Goal: Information Seeking & Learning: Check status

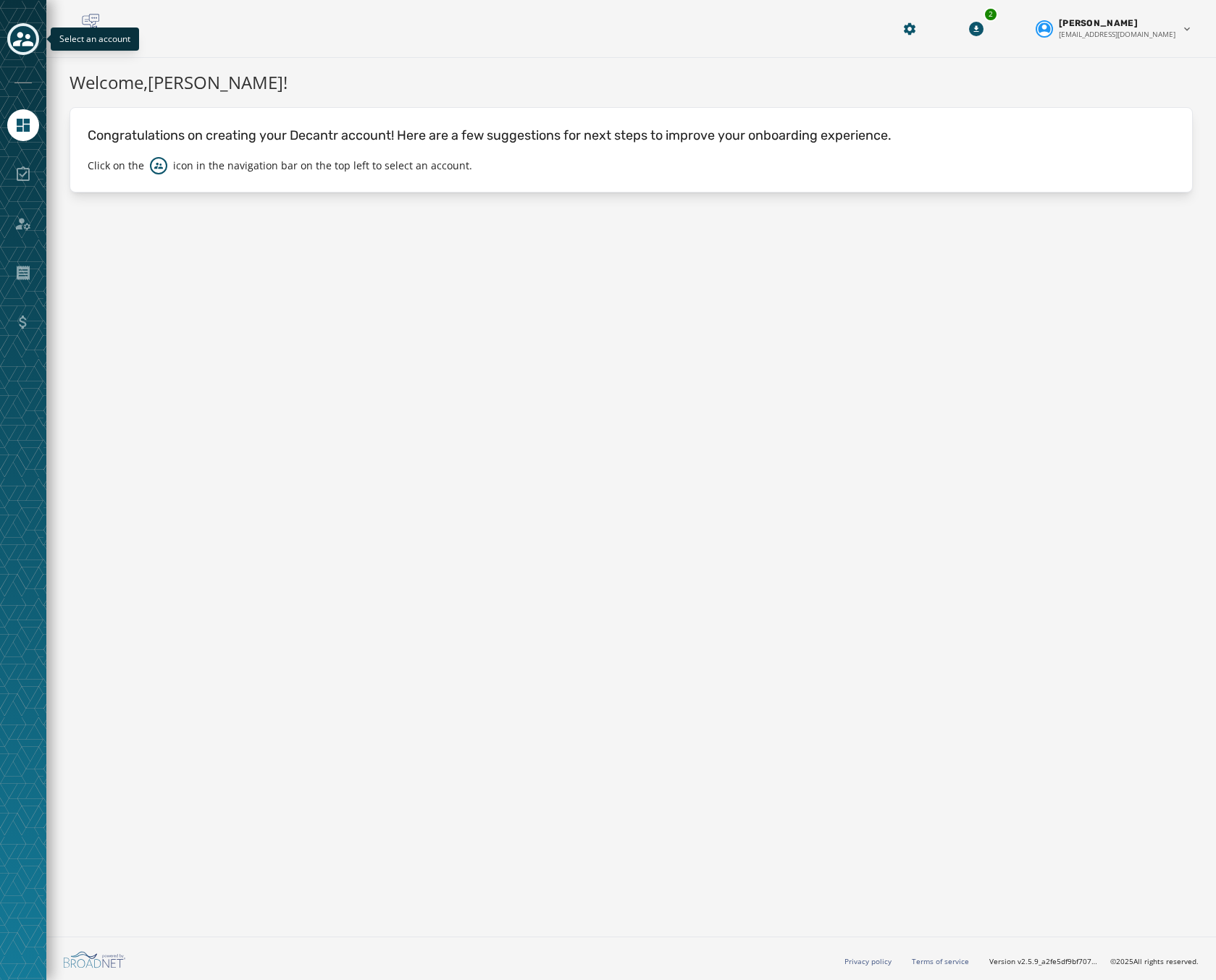
click at [8, 33] on button "Toggle account select drawer" at bounding box center [24, 39] width 32 height 32
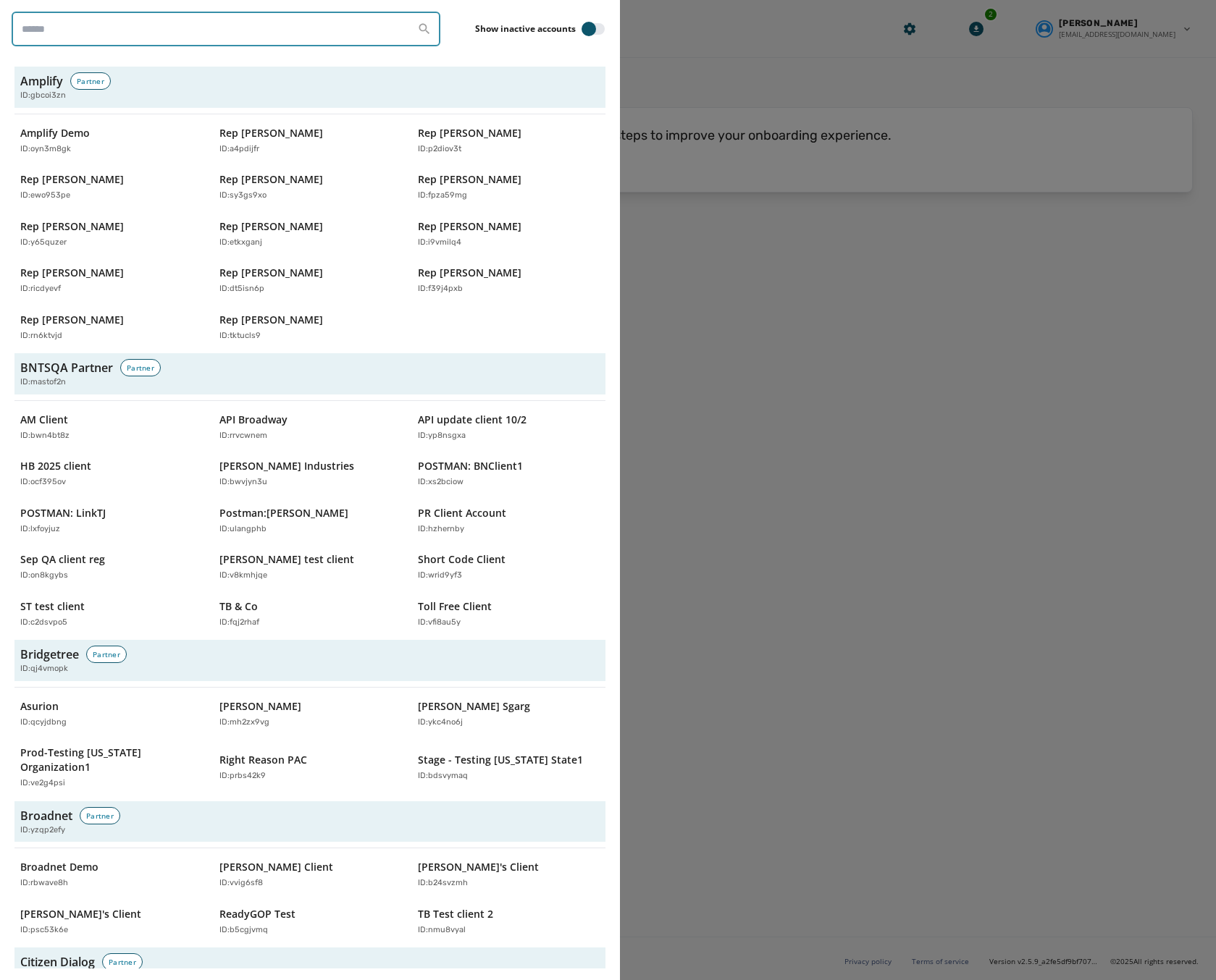
click at [225, 43] on input "search" at bounding box center [225, 29] width 429 height 35
paste input "********"
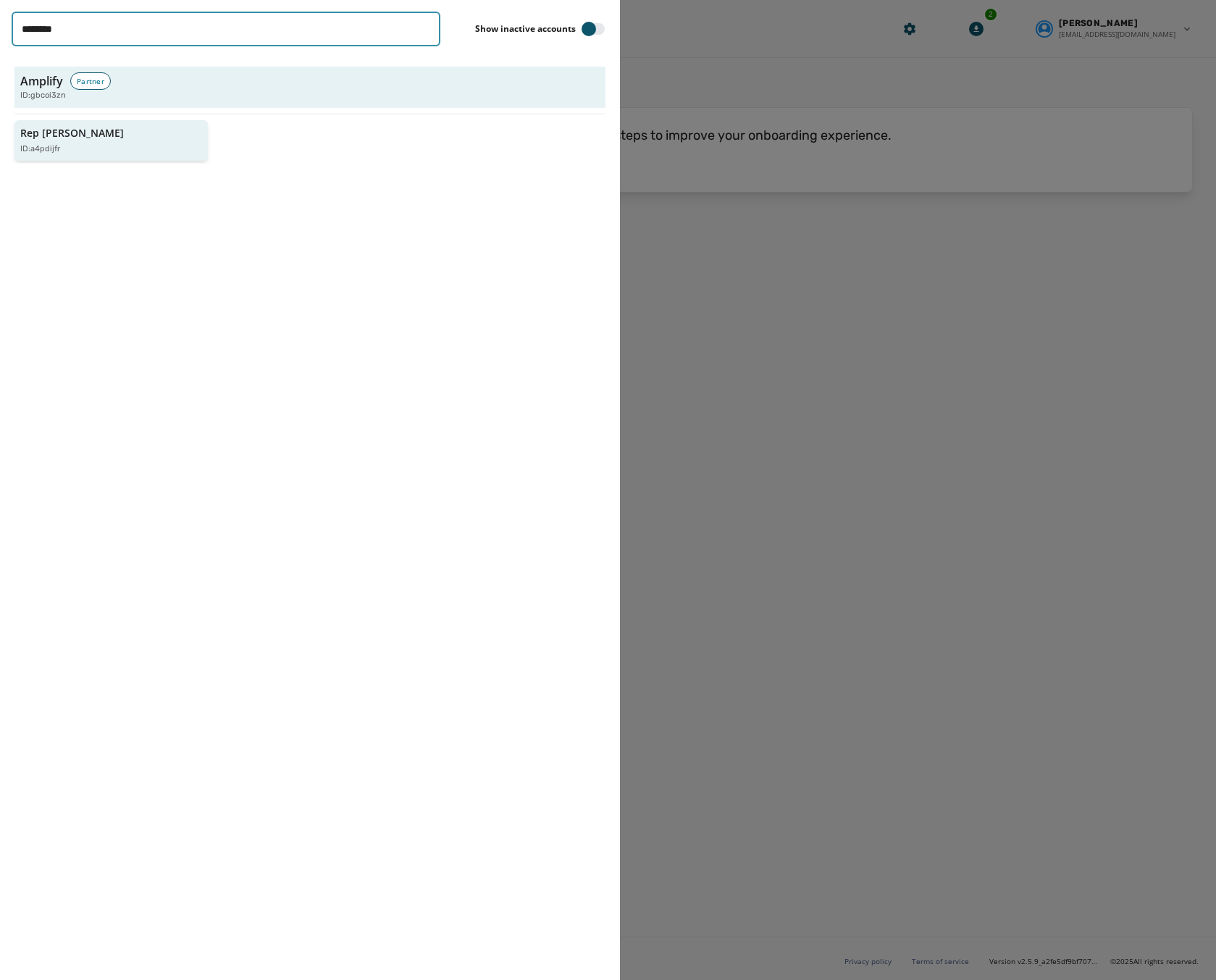
type input "********"
click at [71, 133] on p "Rep [PERSON_NAME]" at bounding box center [72, 133] width 103 height 14
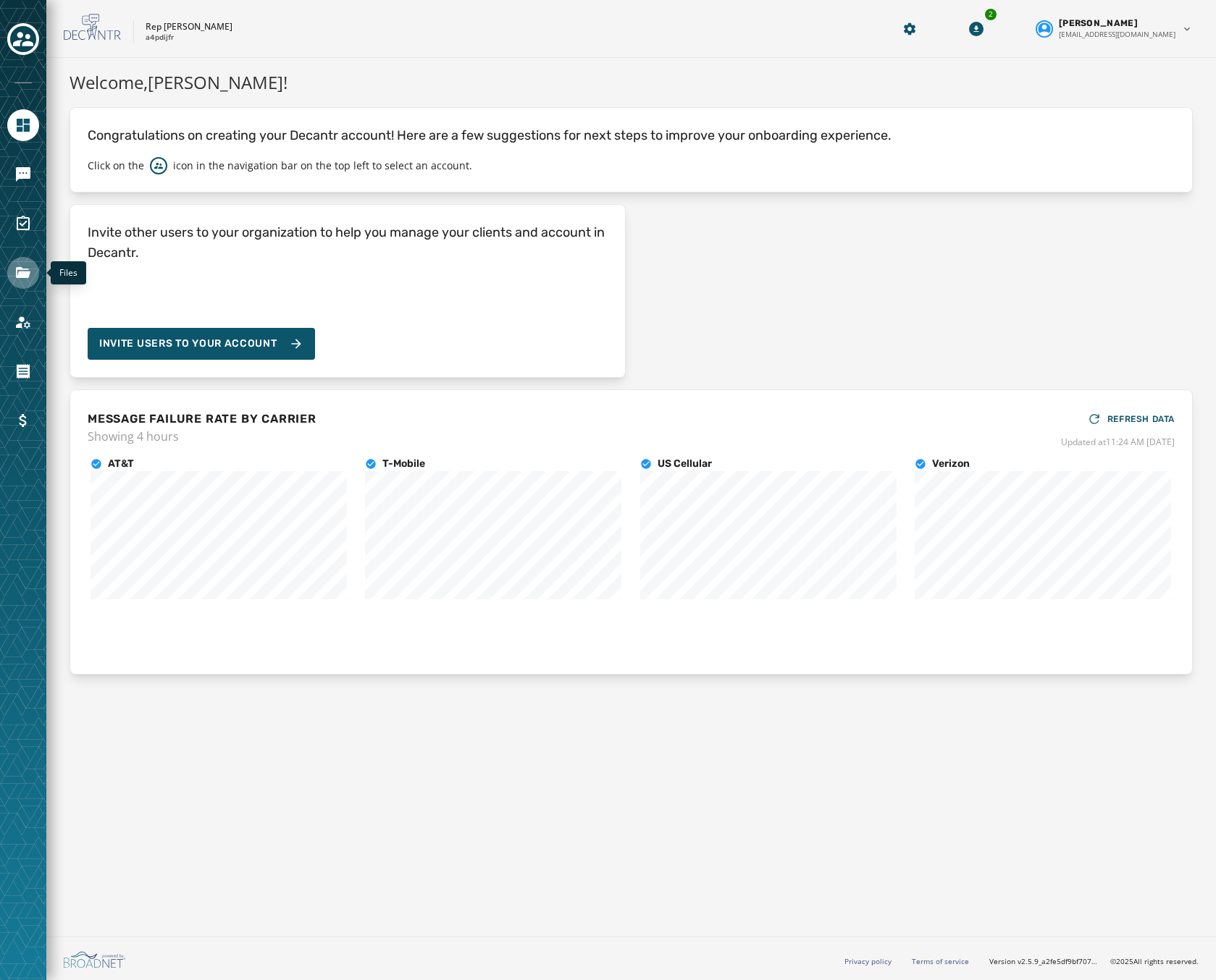
click at [27, 279] on icon "Navigate to Files" at bounding box center [23, 272] width 17 height 17
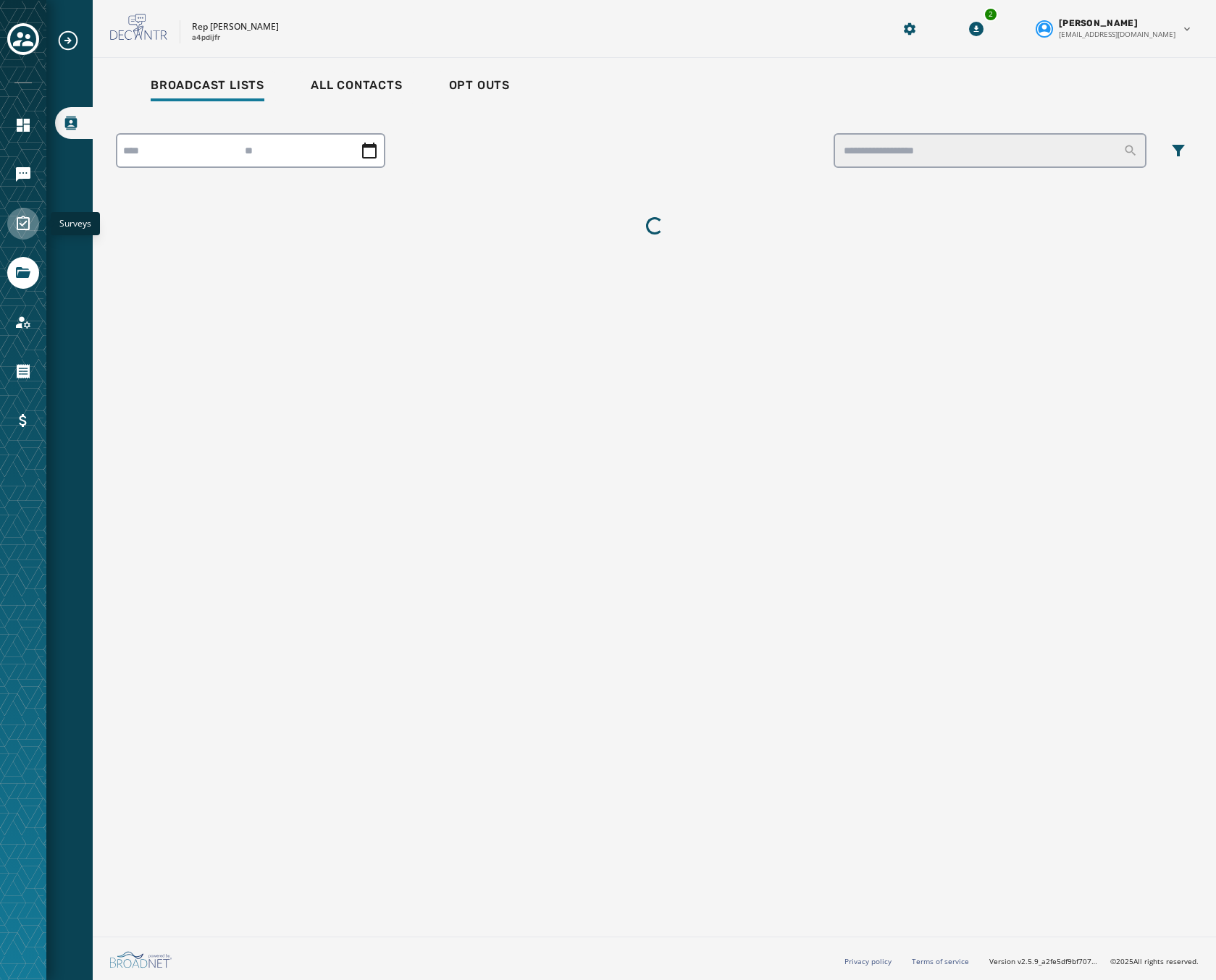
click at [30, 217] on icon "Navigate to Surveys" at bounding box center [23, 223] width 17 height 17
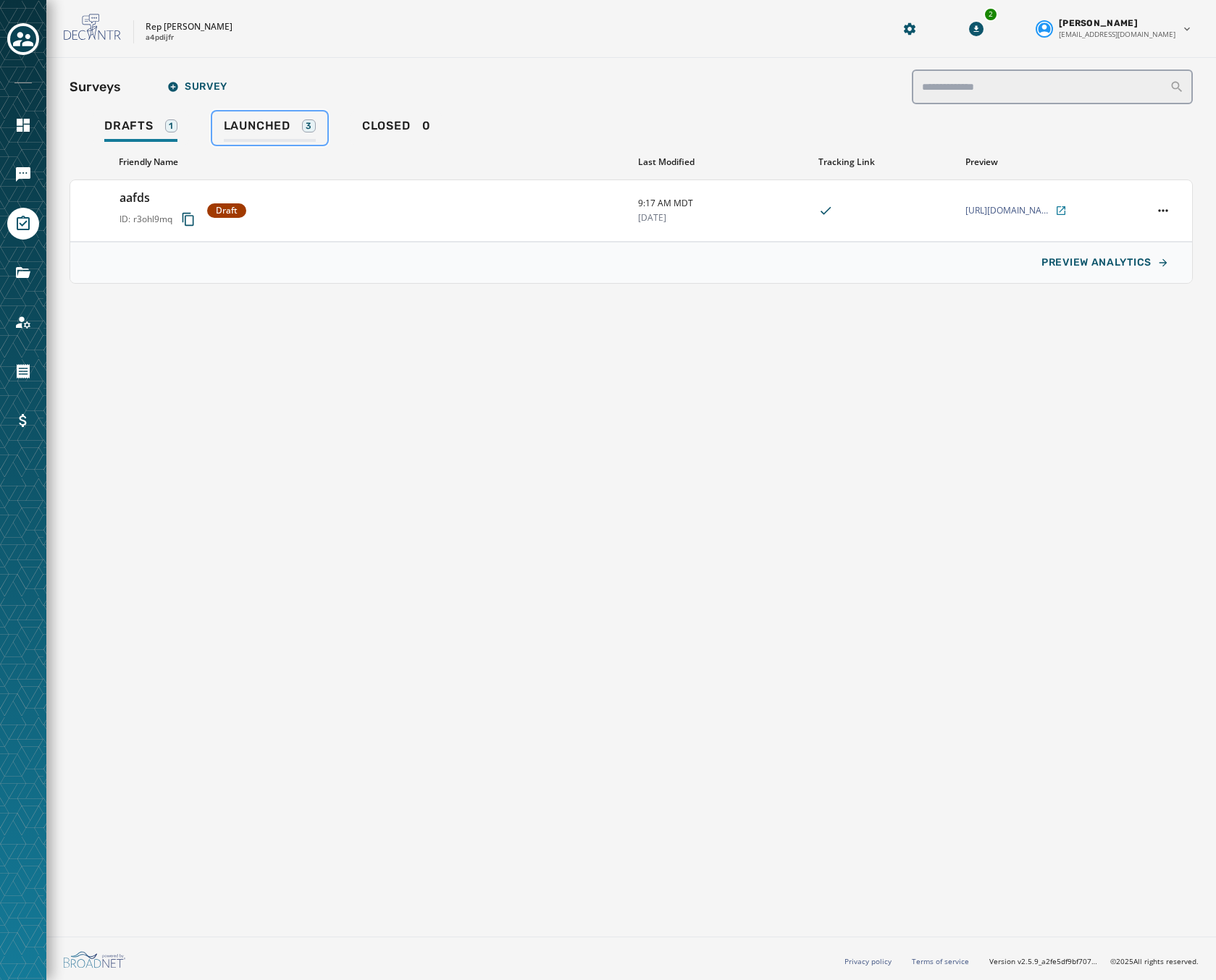
click at [288, 144] on link "Launched 3" at bounding box center [270, 128] width 115 height 33
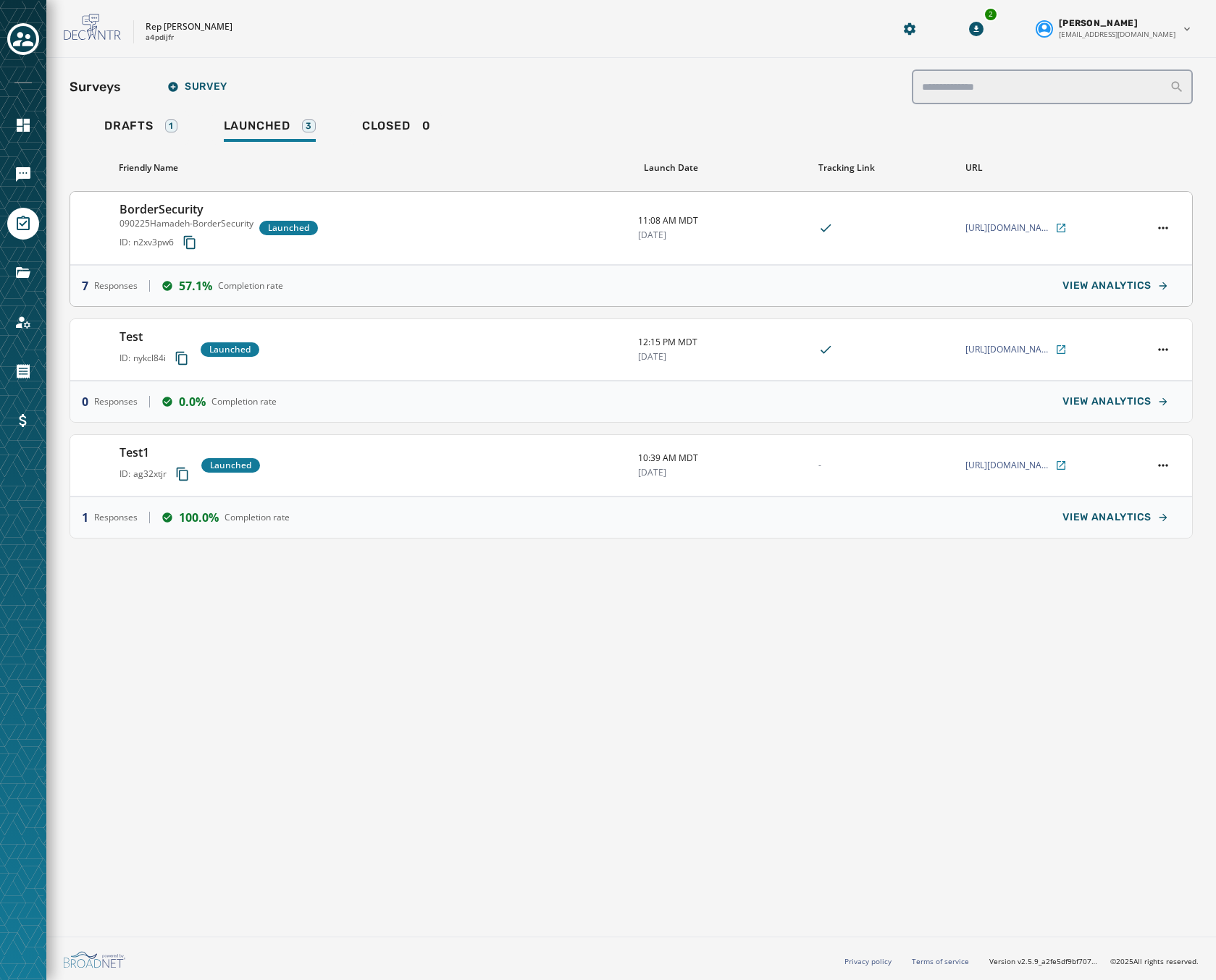
click at [422, 275] on div "7 Responses 57.1% Completion rate VIEW ANALYTICS" at bounding box center [631, 285] width 1122 height 41
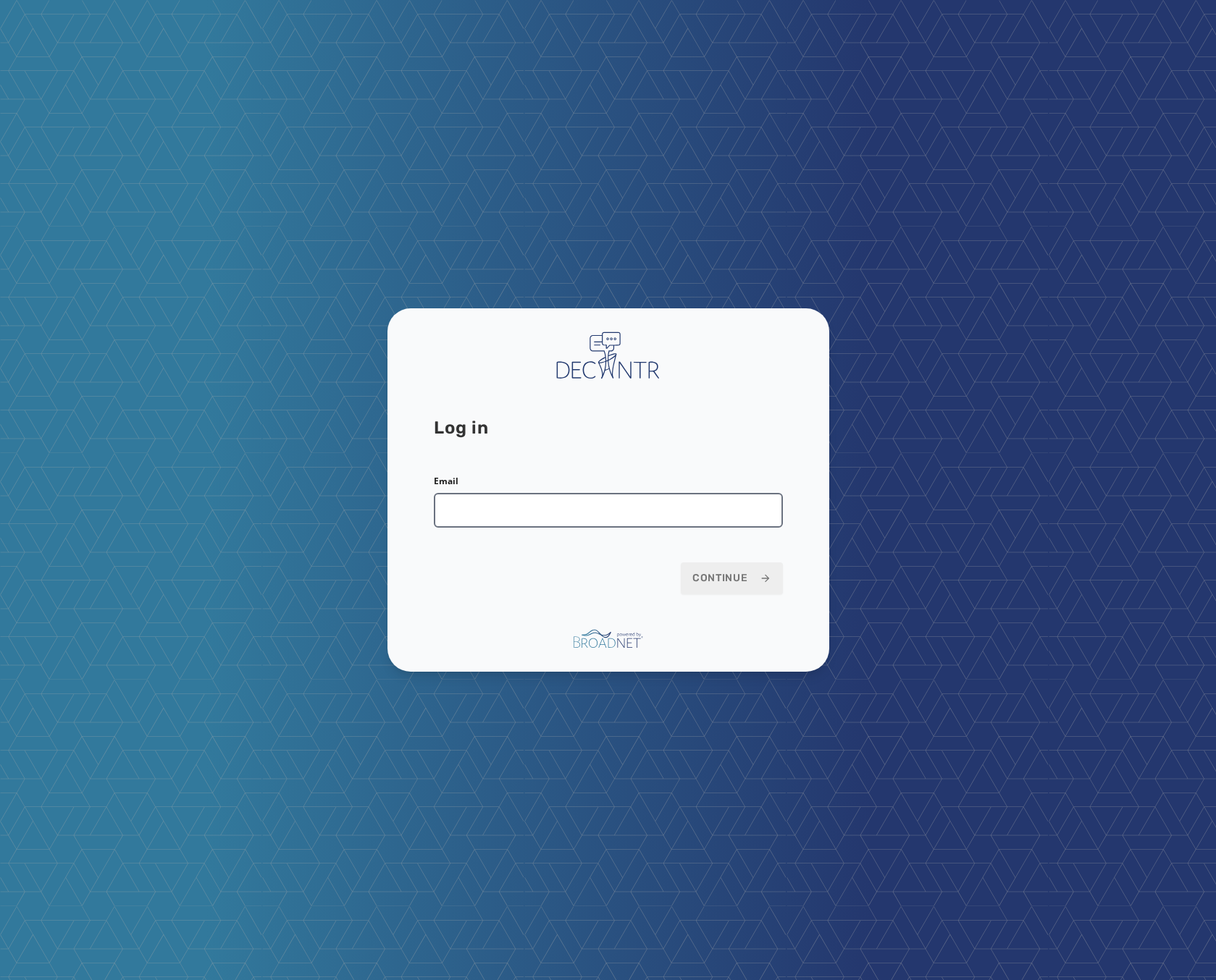
click at [497, 502] on input "Email" at bounding box center [608, 510] width 349 height 35
type input "**********"
click at [803, 588] on div "**********" at bounding box center [608, 491] width 441 height 364
click at [768, 585] on span "Continue" at bounding box center [732, 578] width 79 height 14
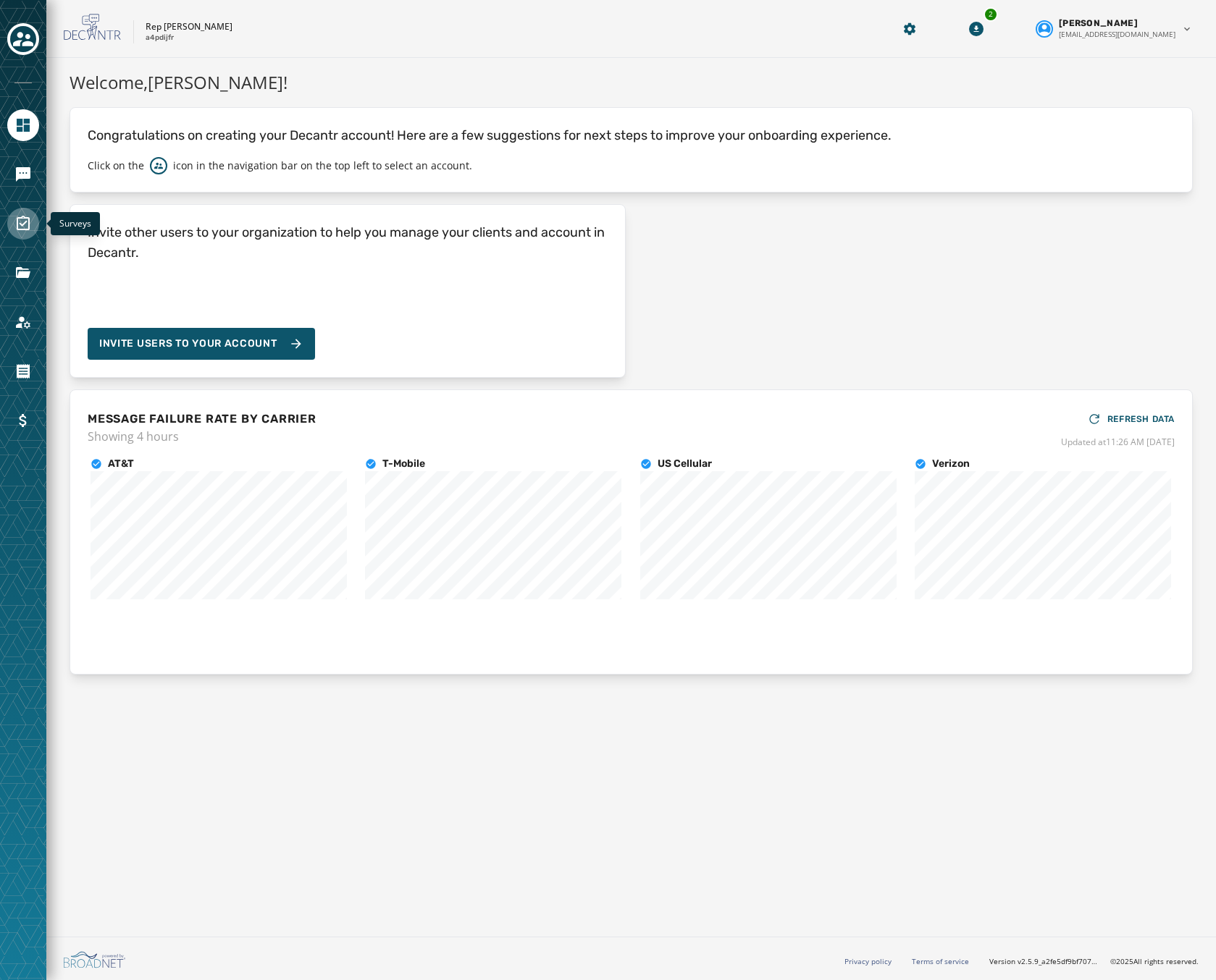
click at [14, 225] on icon "Navigate to Surveys" at bounding box center [23, 223] width 17 height 17
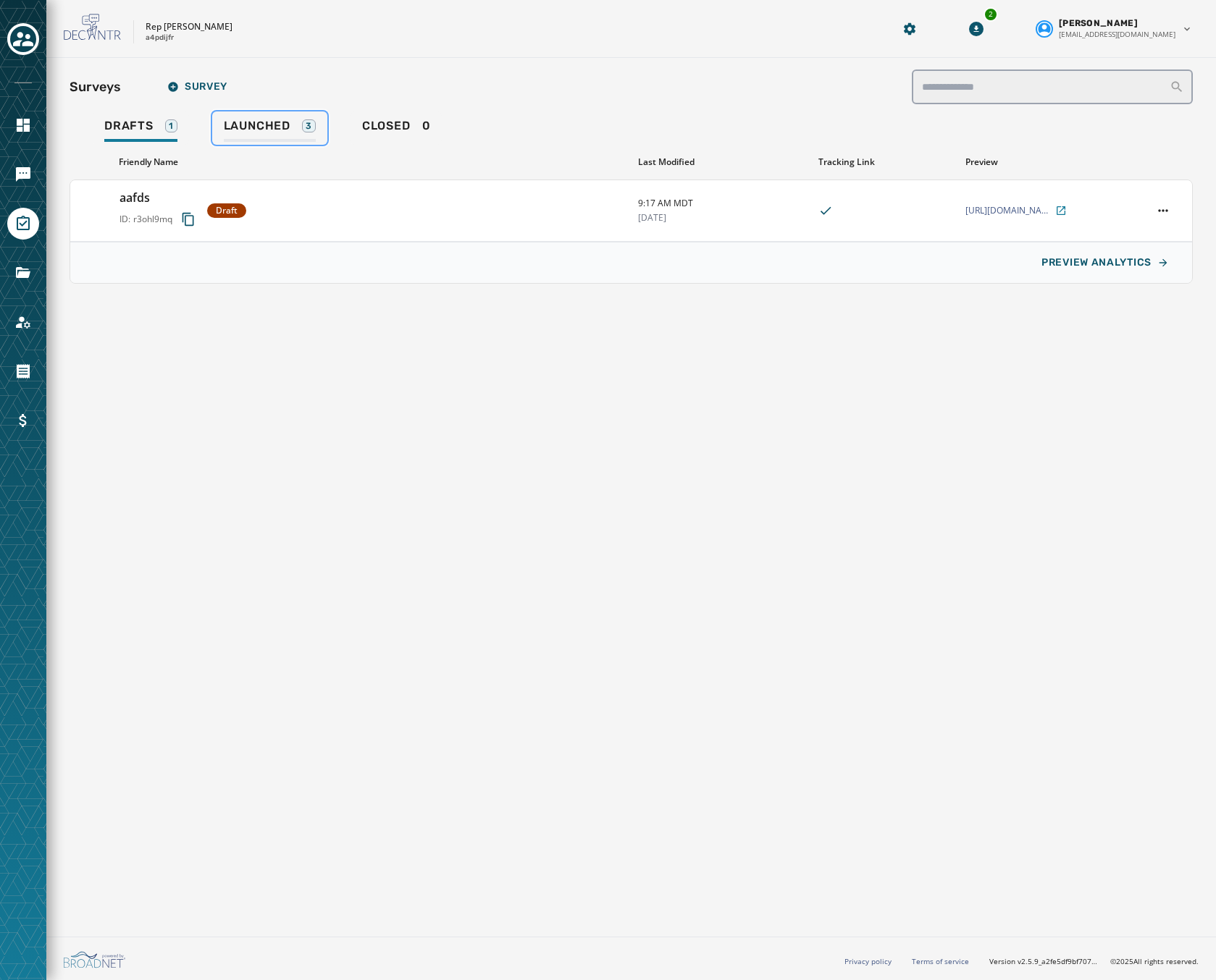
click at [261, 134] on div "Launched 3" at bounding box center [269, 130] width 92 height 24
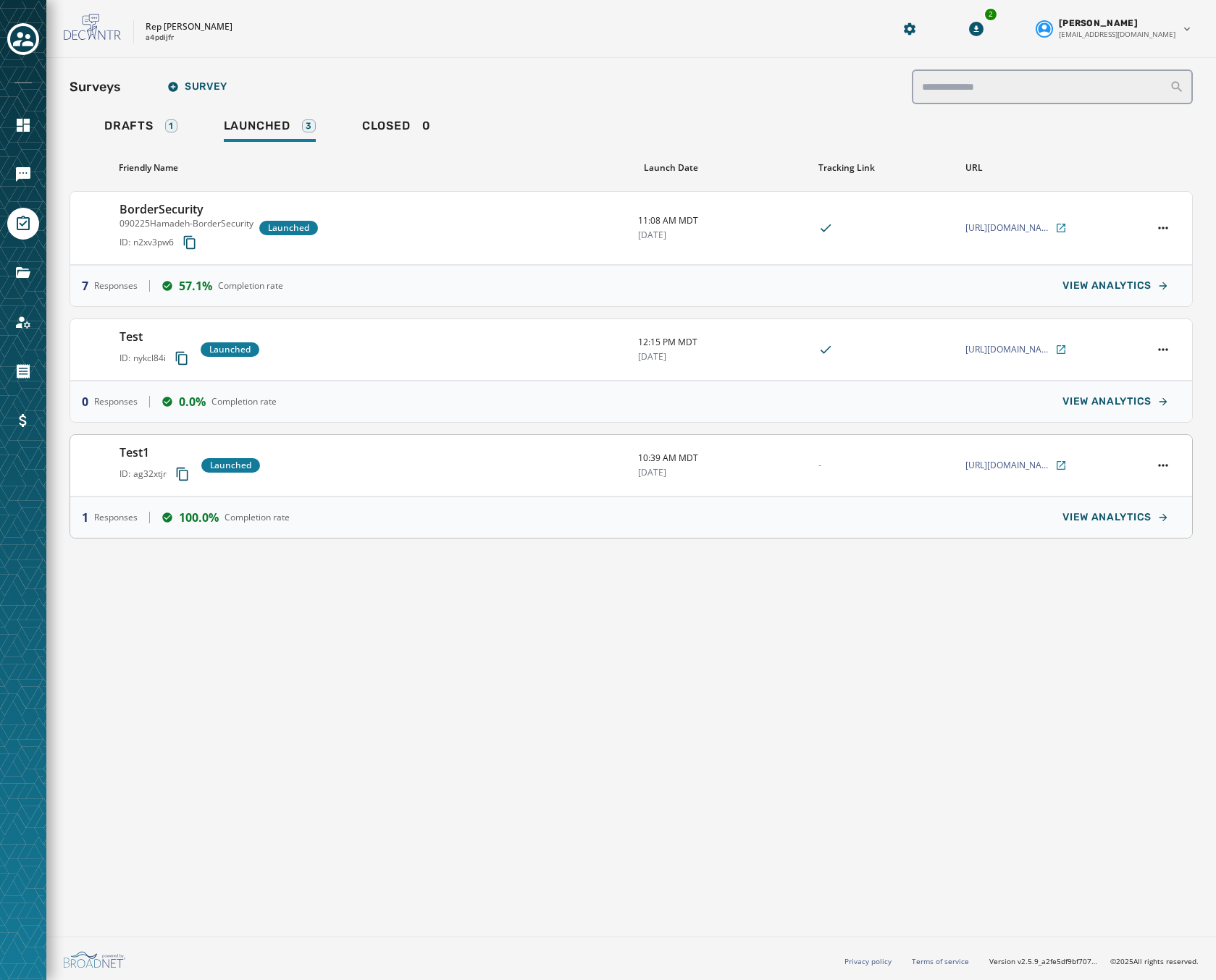
click at [446, 478] on div "Test1 ID: ag32xtjr Launched" at bounding box center [372, 465] width 507 height 43
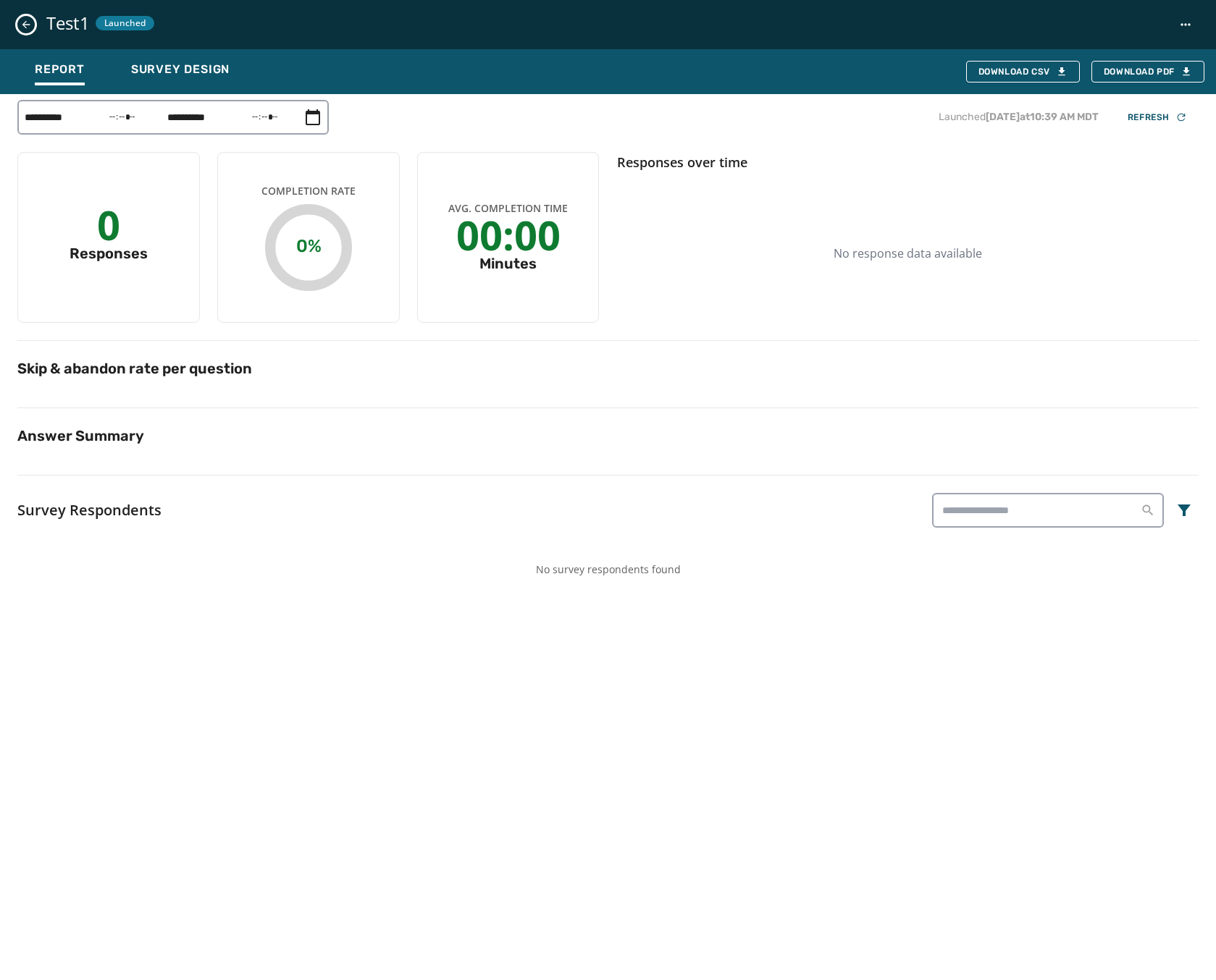
click at [31, 28] on icon "Close survey details drawer" at bounding box center [26, 24] width 11 height 11
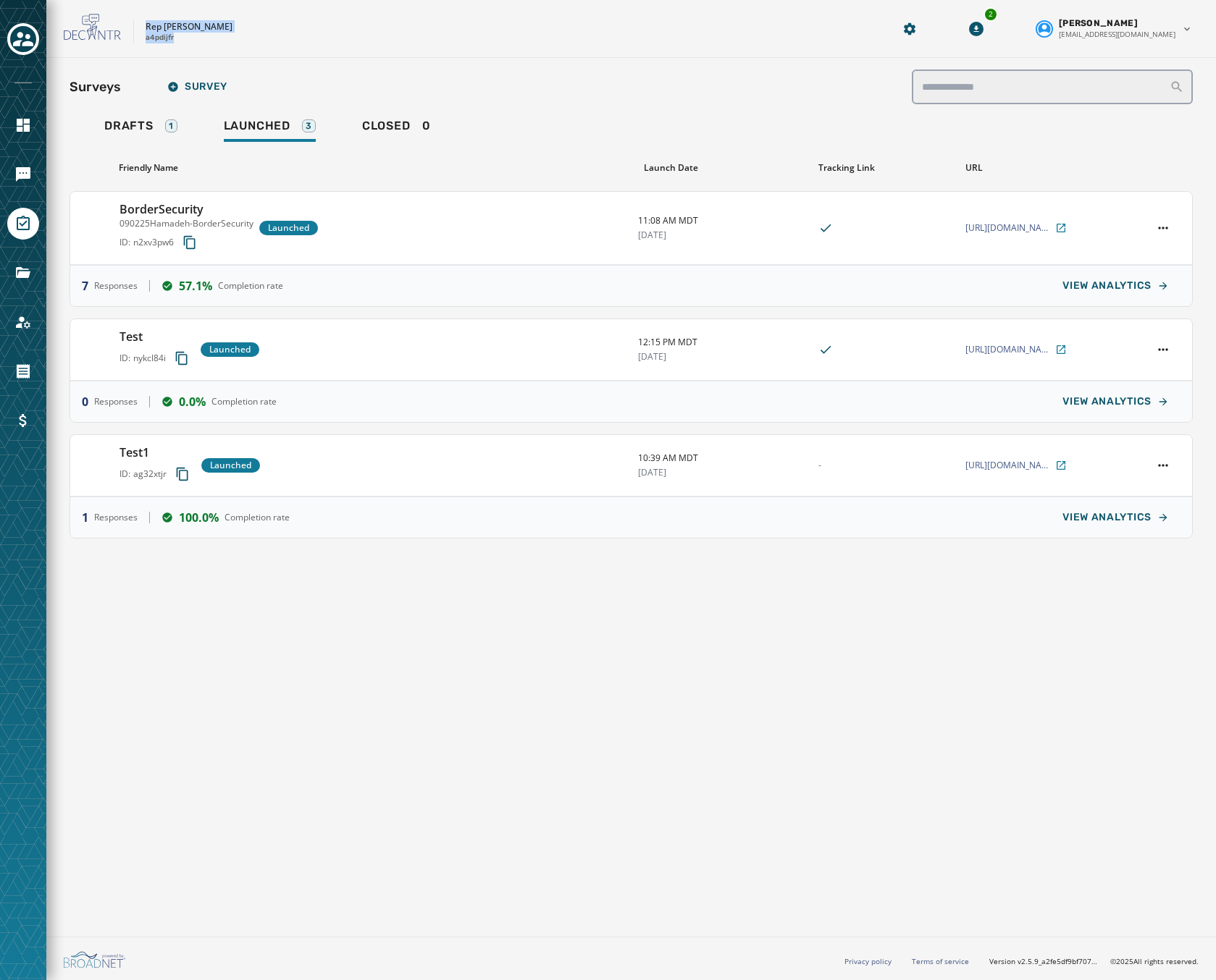
drag, startPoint x: 176, startPoint y: 37, endPoint x: 137, endPoint y: 30, distance: 39.6
click at [137, 30] on div "Rep [PERSON_NAME] a4pdijfr" at bounding box center [460, 29] width 792 height 30
copy div "Rep [PERSON_NAME] a4pdijfr"
click at [504, 495] on div "Test1 ID: ag32xtjr Launched 10:39 AM MDT [DATE] - [URL][DOMAIN_NAME][PERSON_NAM…" at bounding box center [631, 466] width 1122 height 61
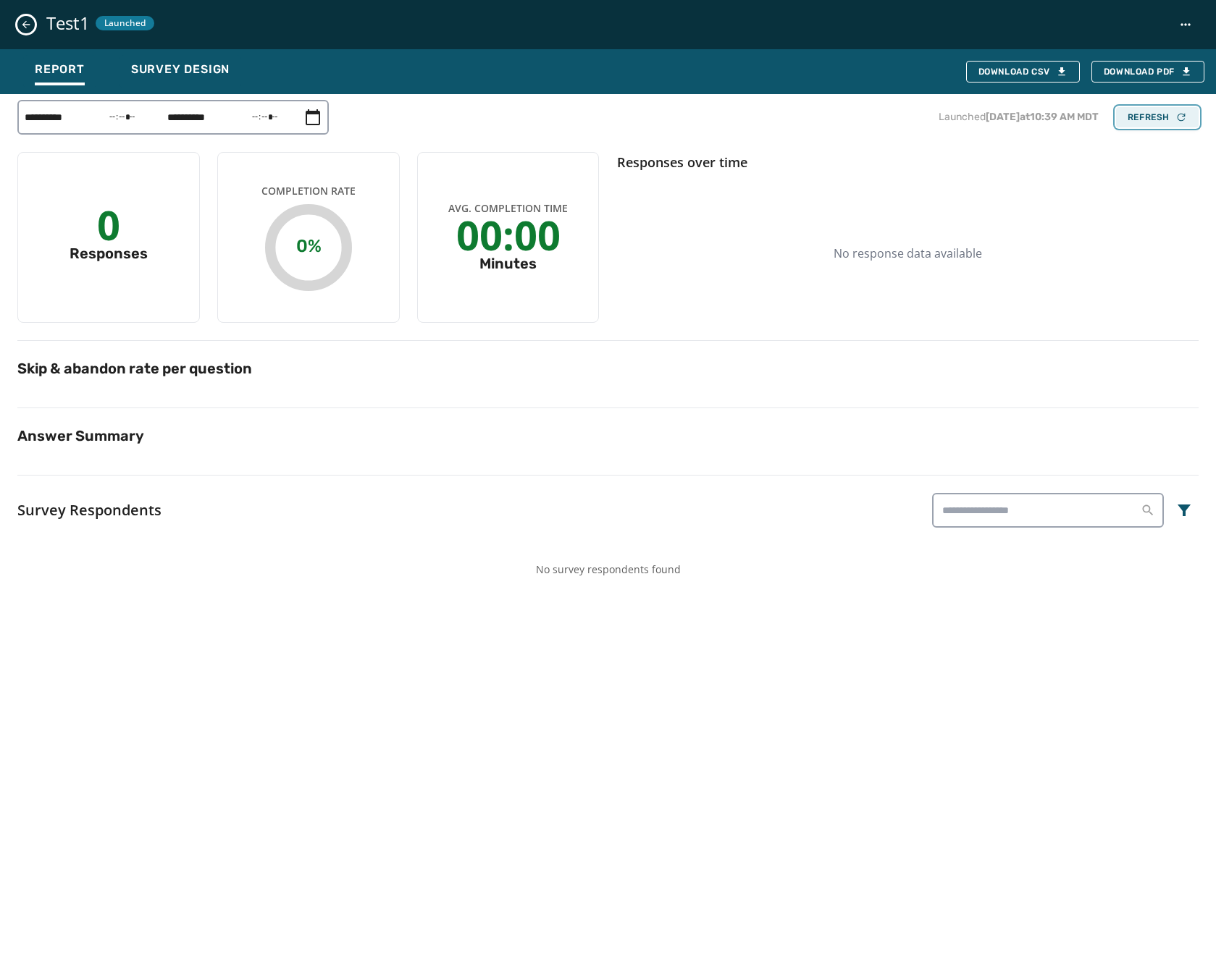
click at [1148, 127] on button "Refresh" at bounding box center [1157, 117] width 83 height 20
click at [134, 57] on button "Survey Design" at bounding box center [180, 72] width 121 height 33
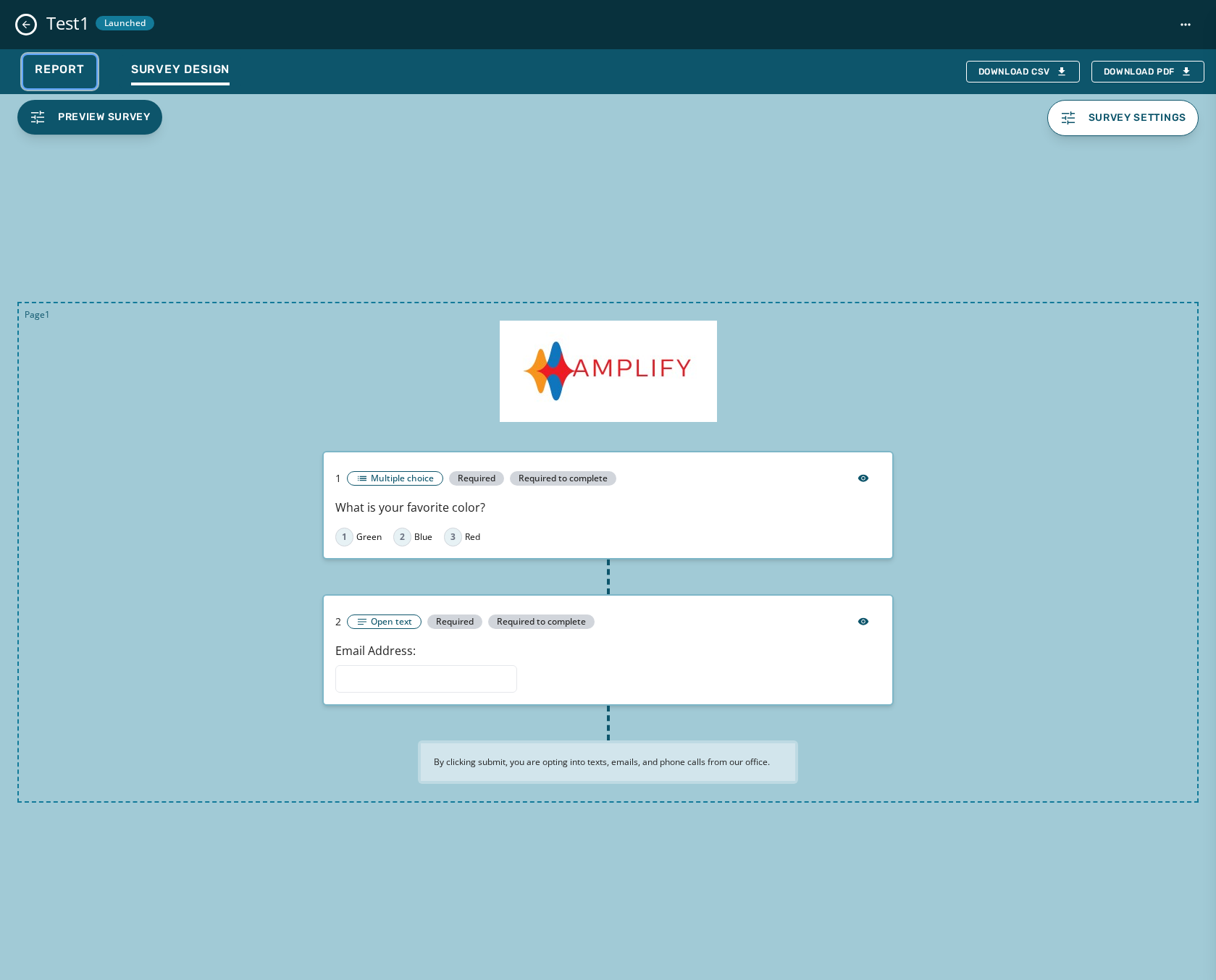
click at [34, 62] on button "Report" at bounding box center [60, 72] width 73 height 33
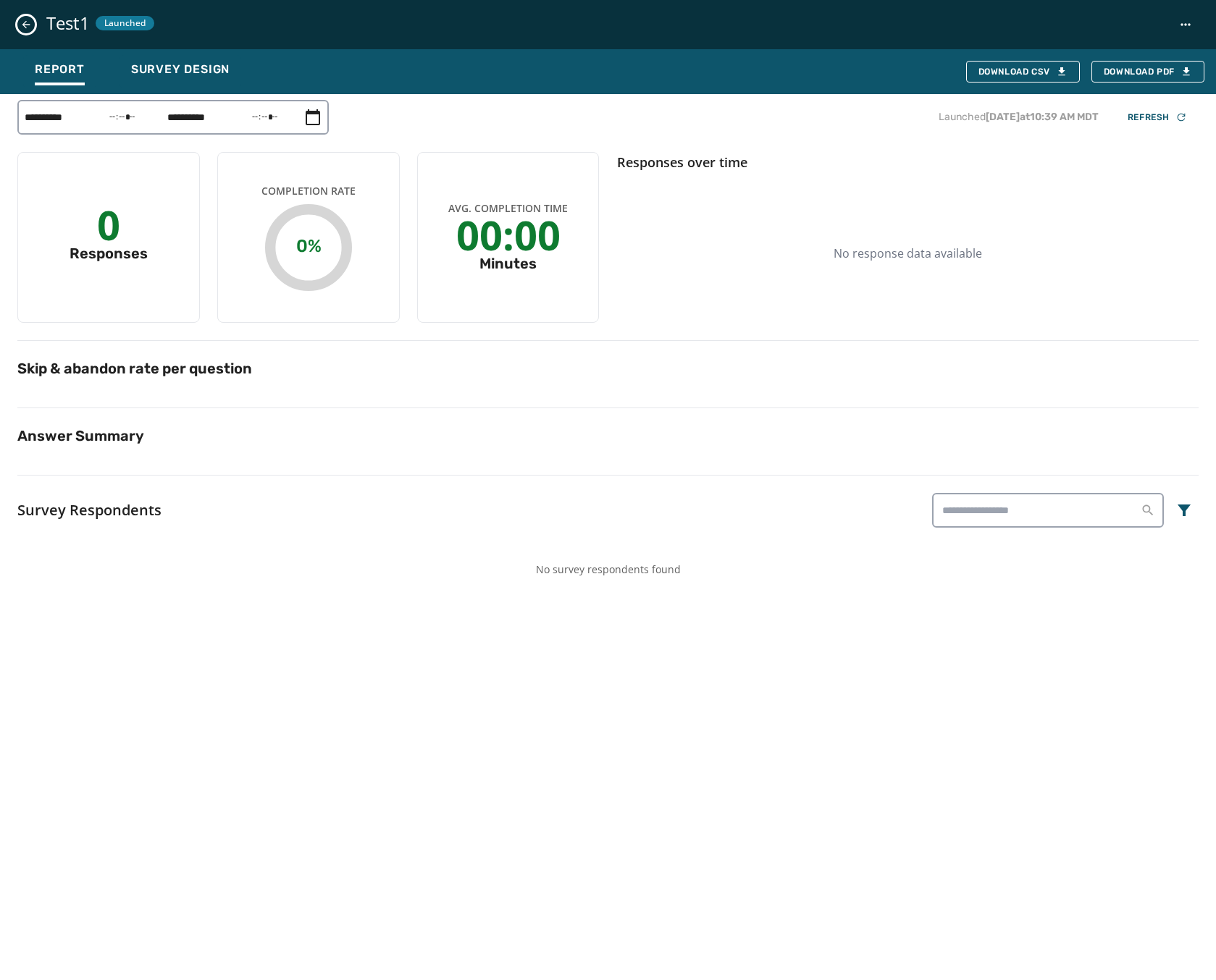
click at [20, 21] on icon "Close survey details drawer" at bounding box center [26, 24] width 11 height 11
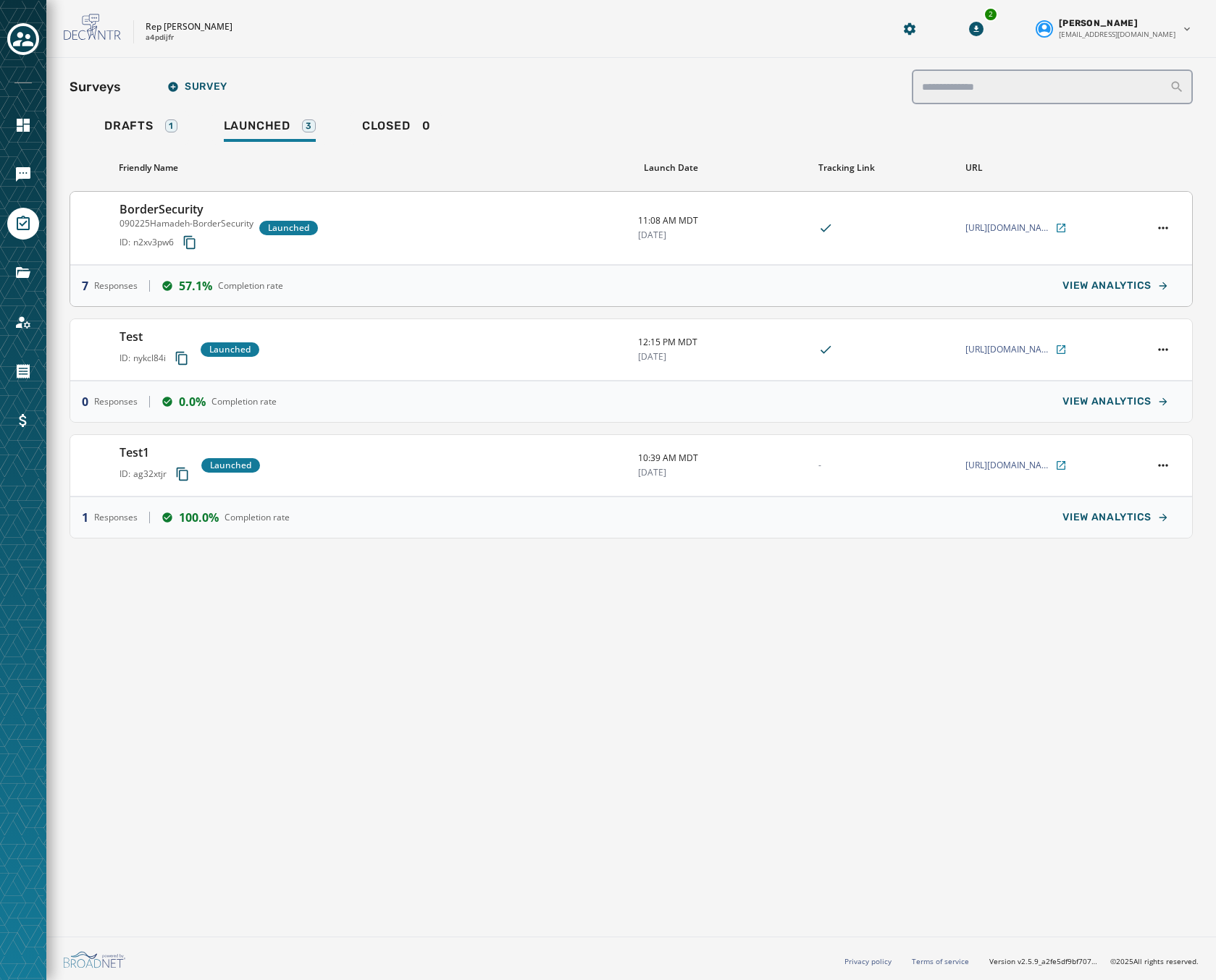
click at [366, 236] on div "BorderSecurity 090225Hamadeh-BorderSecurity ID: n2xv3pw6 Launched" at bounding box center [372, 228] width 507 height 55
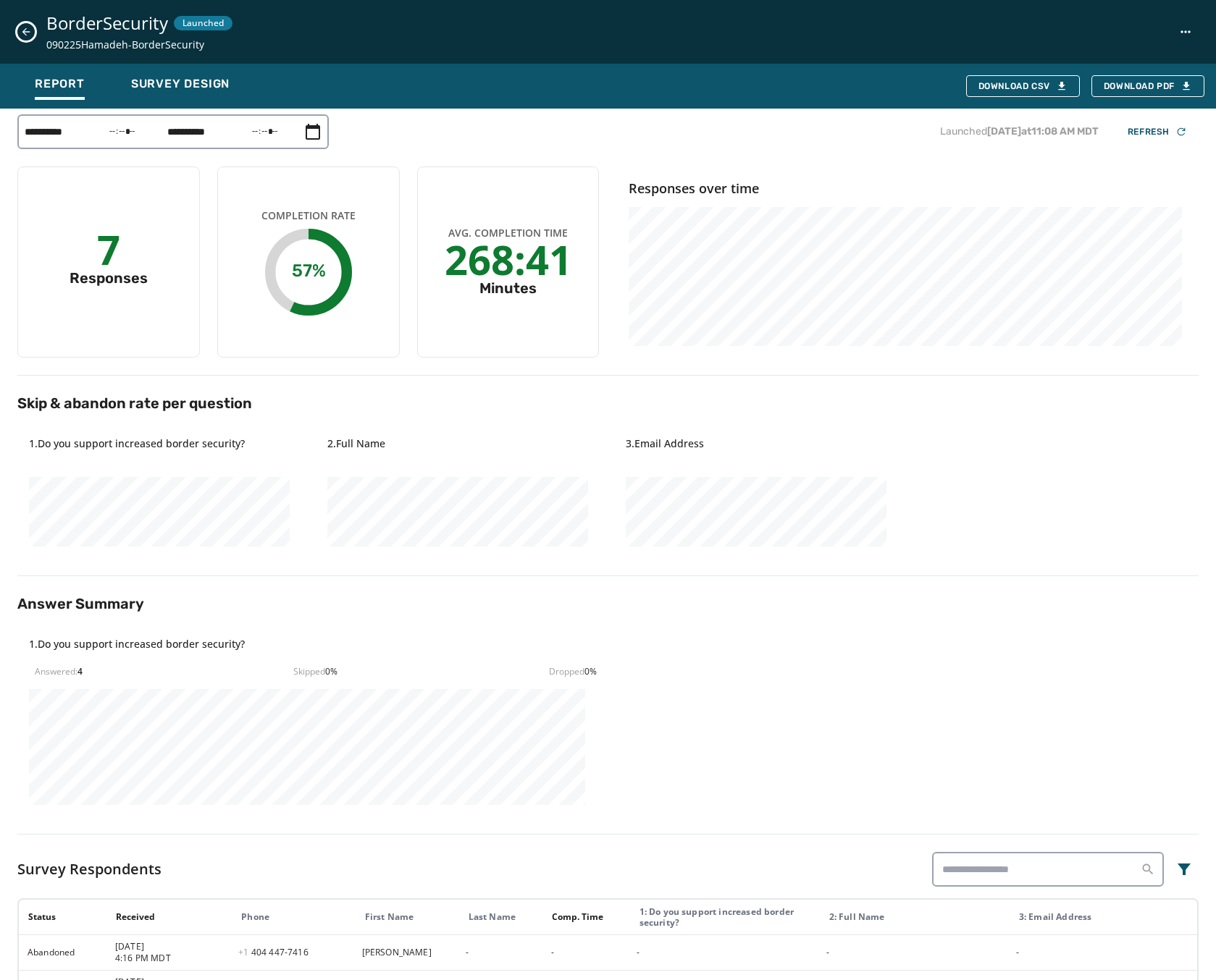
click at [27, 24] on button "Close survey details drawer" at bounding box center [26, 32] width 17 height 17
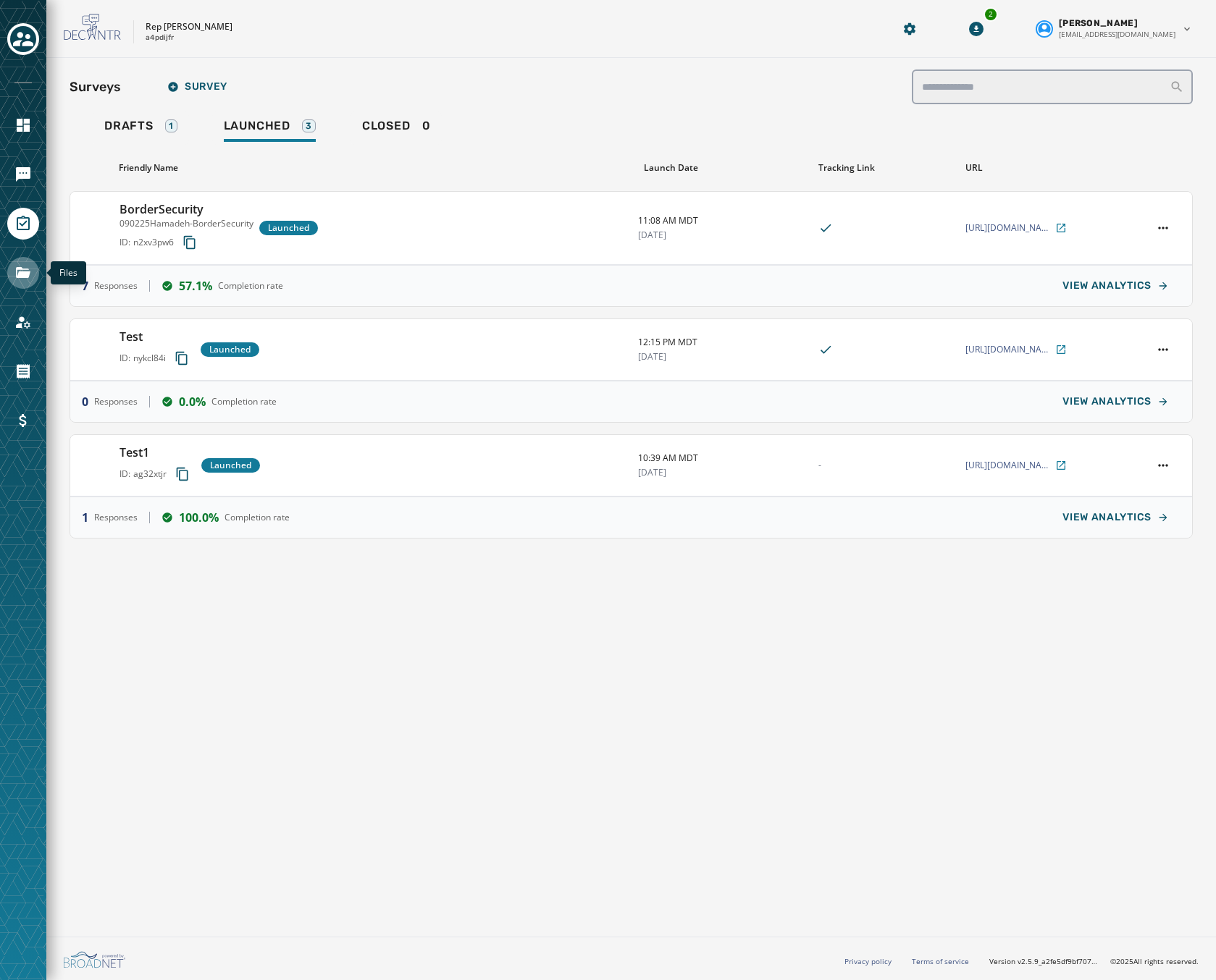
click at [12, 270] on link "Navigate to Files" at bounding box center [24, 273] width 32 height 32
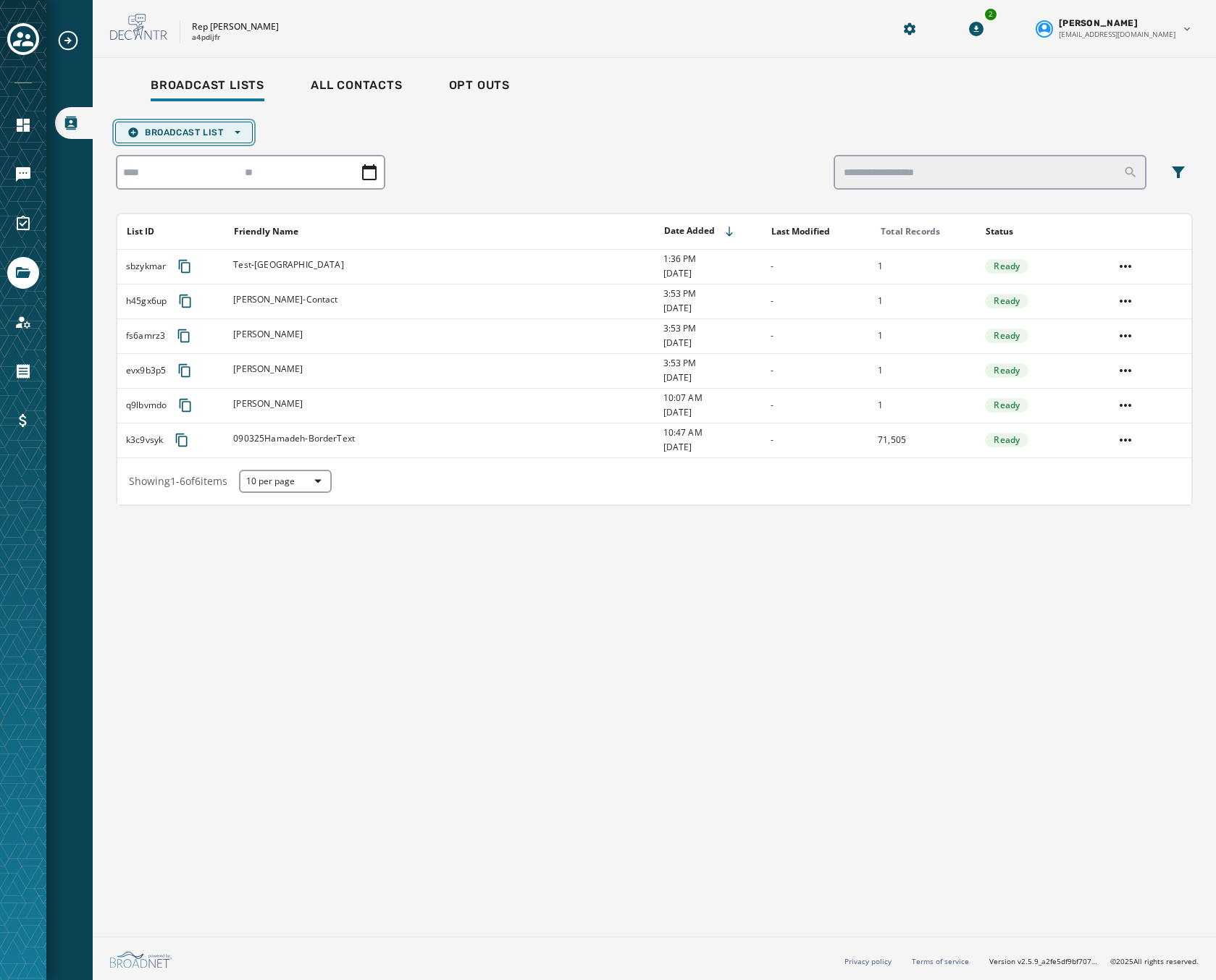
click at [174, 134] on span "Broadcast List Open options" at bounding box center [184, 132] width 113 height 11
click at [370, 137] on div "Broadcast List Open options Upload List Blank List" at bounding box center [654, 132] width 1076 height 22
click at [24, 229] on icon "Navigate to Surveys" at bounding box center [23, 222] width 13 height 14
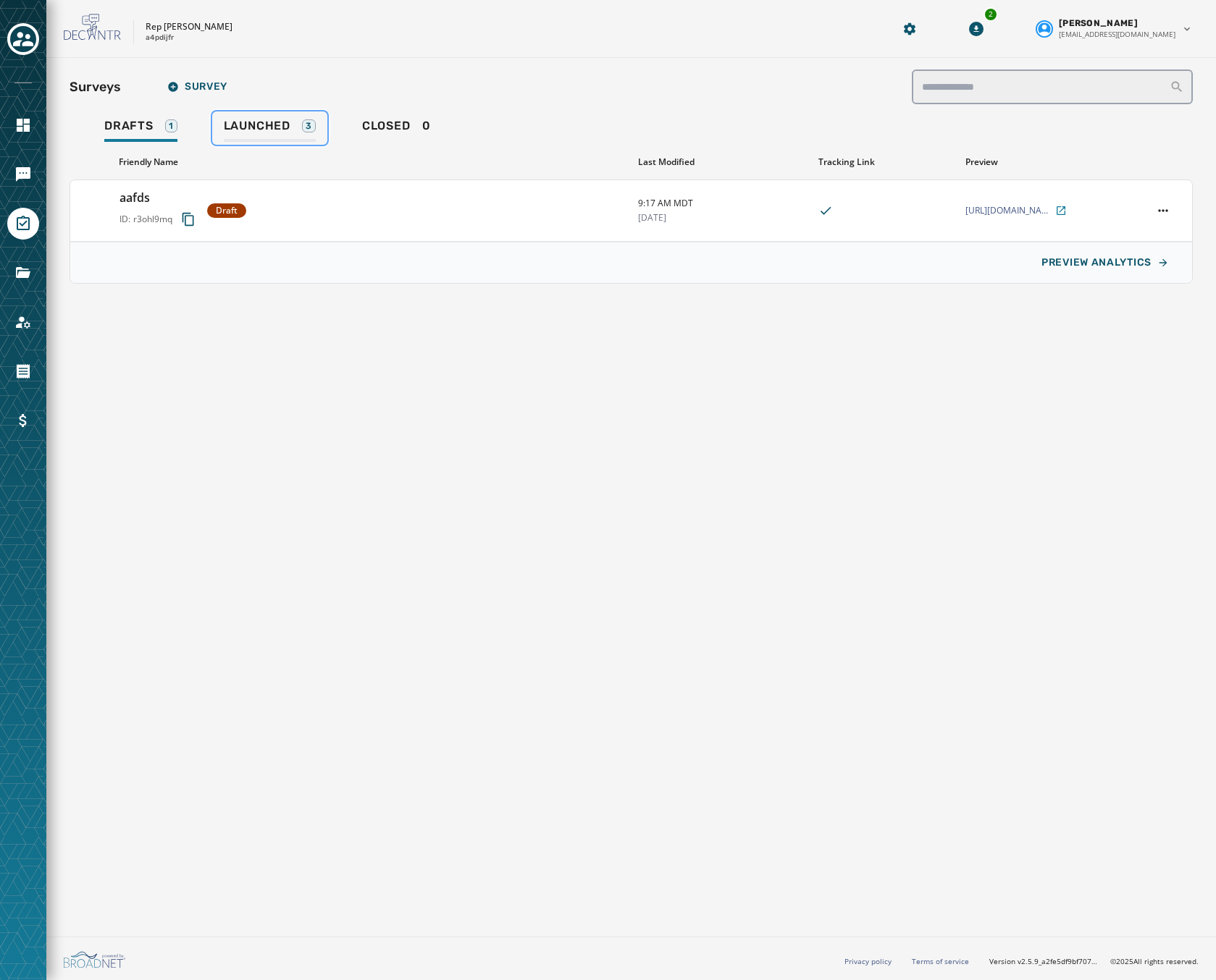
click at [239, 119] on span "Launched" at bounding box center [257, 126] width 67 height 14
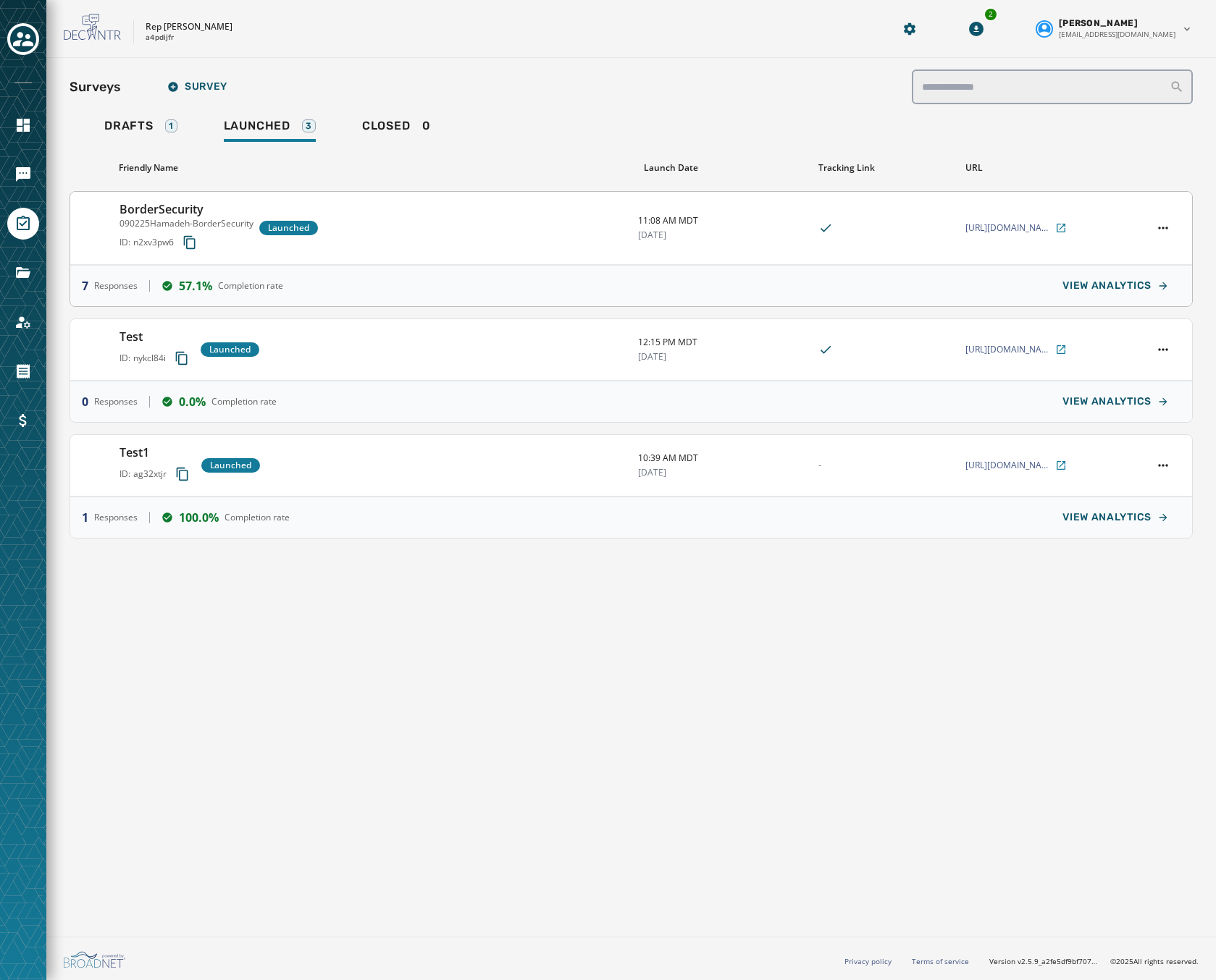
click at [404, 221] on div "BorderSecurity 090225Hamadeh-BorderSecurity ID: n2xv3pw6 Launched" at bounding box center [372, 228] width 507 height 55
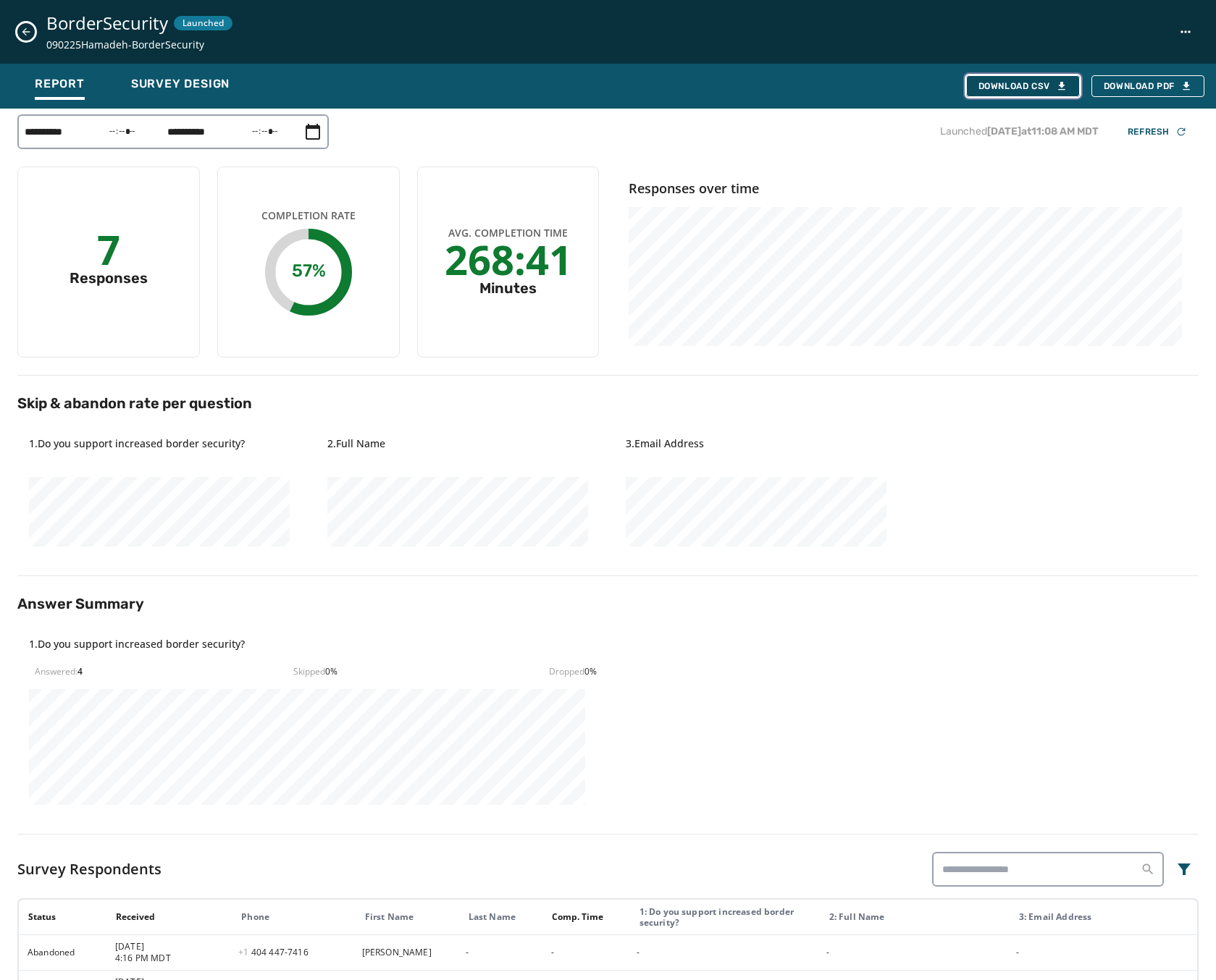
click at [1007, 91] on div "Download CSV" at bounding box center [1023, 86] width 89 height 11
